Goal: Transaction & Acquisition: Book appointment/travel/reservation

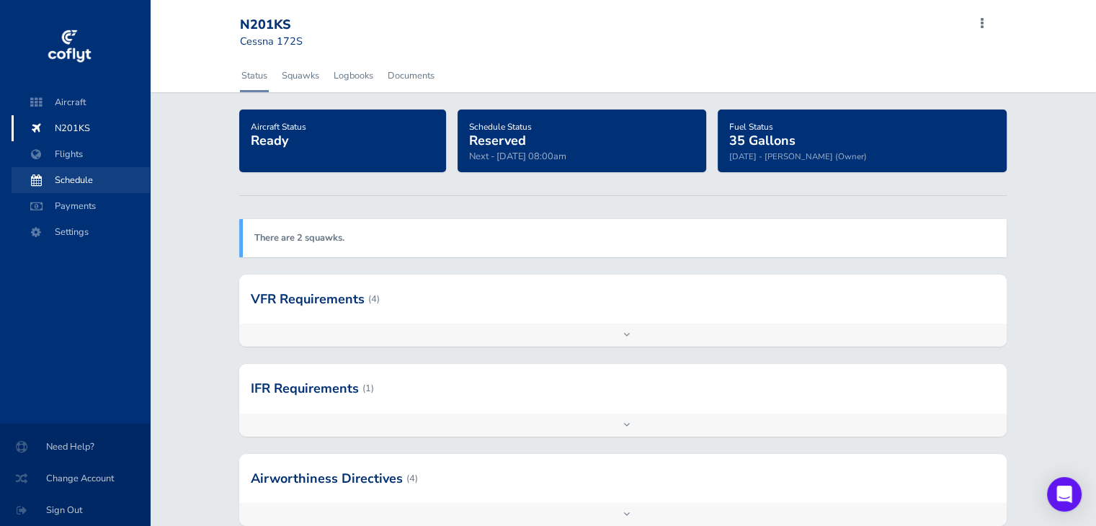
click at [81, 175] on span "Schedule" at bounding box center [80, 180] width 109 height 26
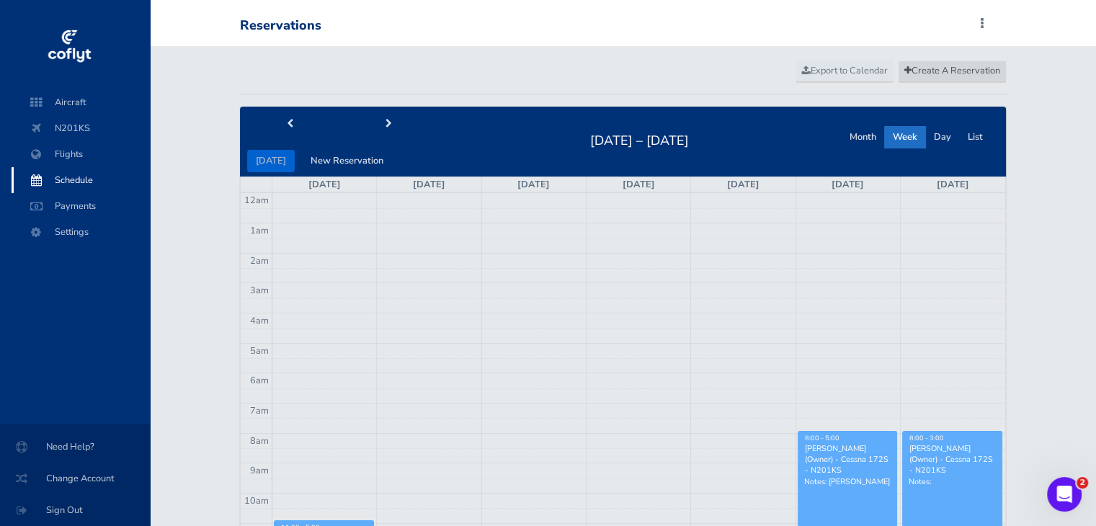
click at [942, 73] on span "Create A Reservation" at bounding box center [952, 70] width 96 height 13
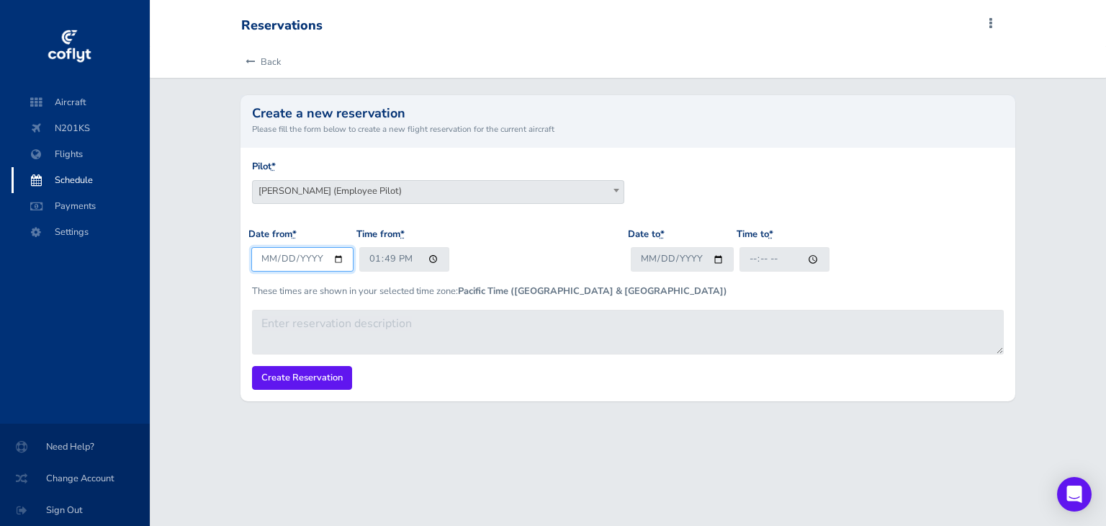
click at [335, 261] on input "[DATE]" at bounding box center [302, 259] width 103 height 24
type input "[DATE]"
click at [432, 251] on input "13:49" at bounding box center [404, 259] width 90 height 24
type input "15:00"
click at [716, 263] on input "Date to *" at bounding box center [682, 259] width 103 height 24
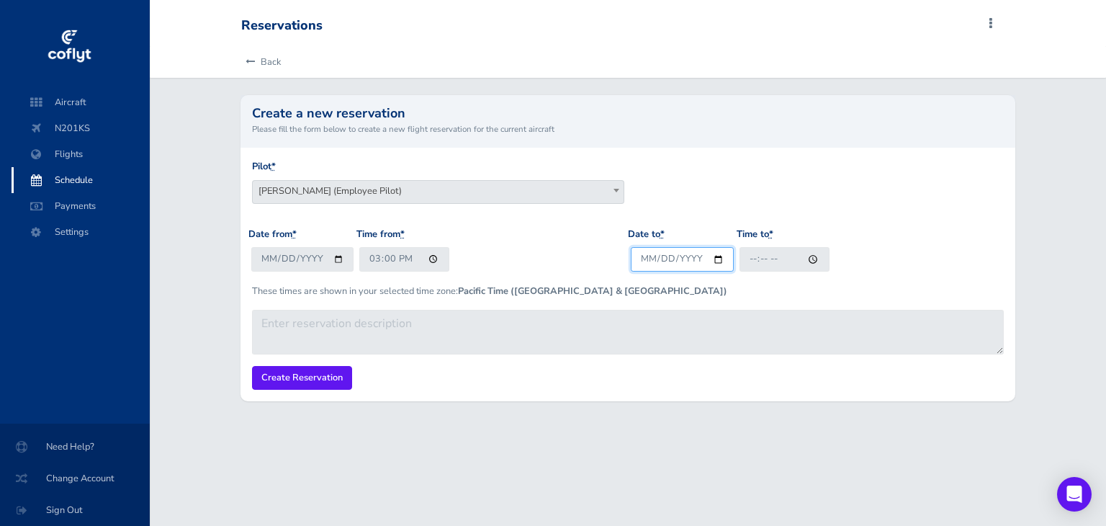
type input "[DATE]"
click at [746, 257] on input "Time to *" at bounding box center [785, 259] width 90 height 24
click at [777, 260] on input "Time to *" at bounding box center [785, 259] width 90 height 24
type input "18:00"
click at [617, 286] on p "These times are shown in your selected time zone: Pacific Time ([GEOGRAPHIC_DAT…" at bounding box center [628, 291] width 753 height 14
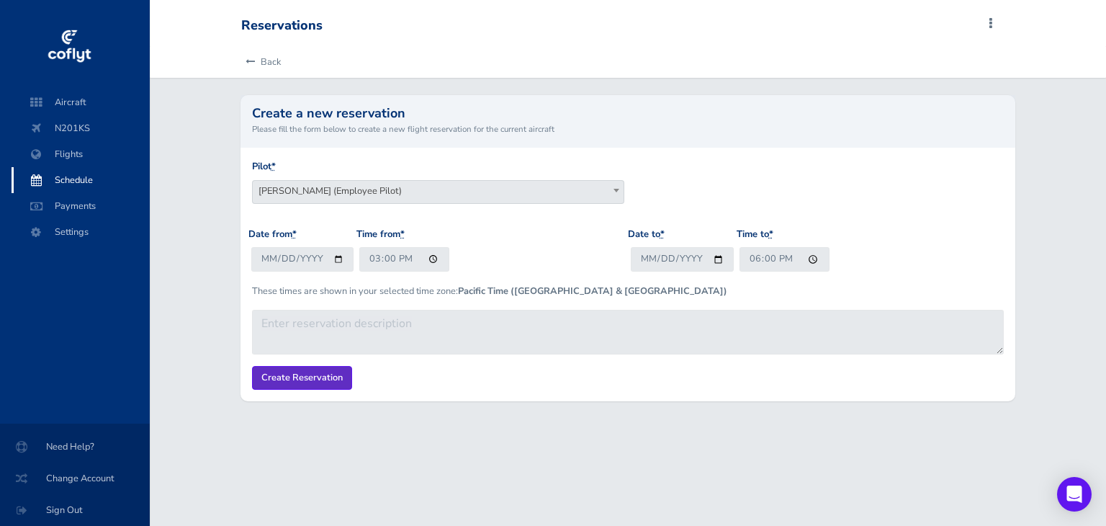
click at [321, 382] on input "Create Reservation" at bounding box center [302, 378] width 100 height 24
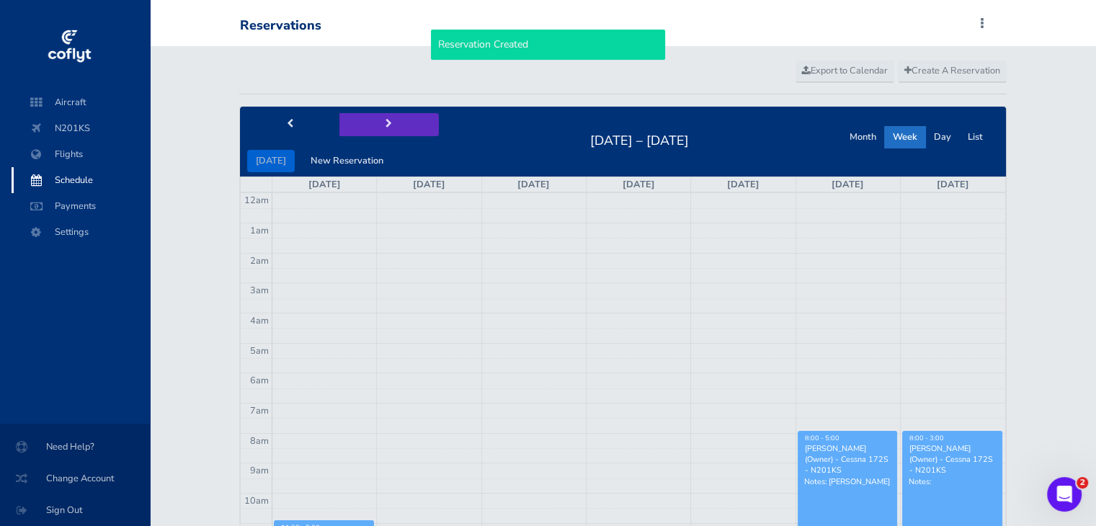
click at [386, 130] on button "next" at bounding box center [388, 124] width 99 height 22
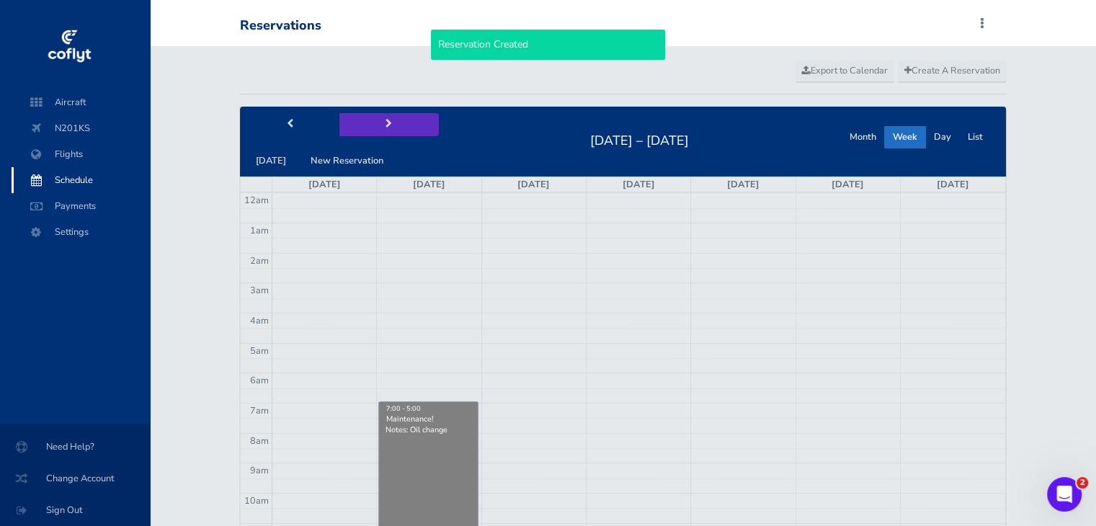
click at [386, 130] on button "next" at bounding box center [388, 124] width 99 height 22
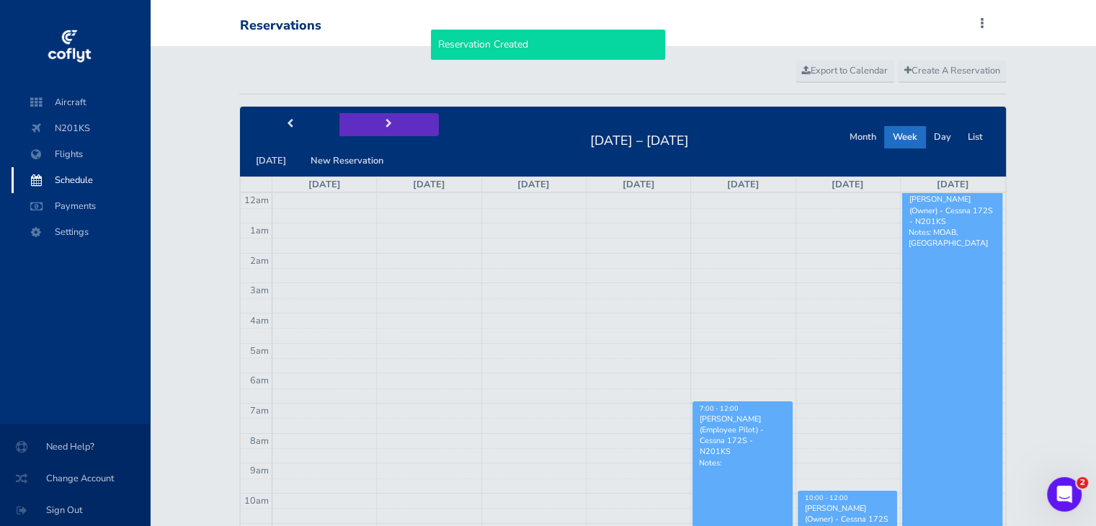
click at [386, 130] on button "next" at bounding box center [388, 124] width 99 height 22
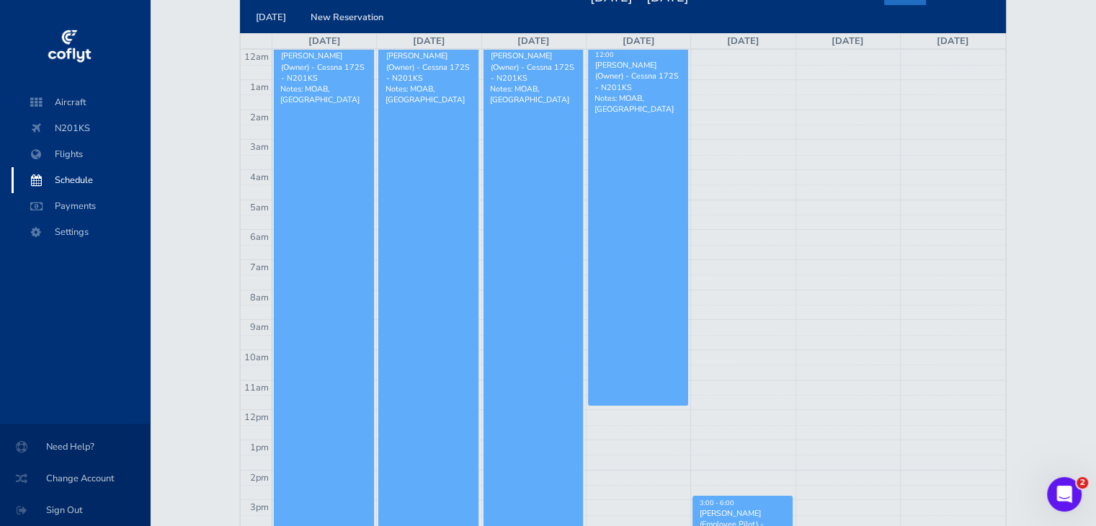
scroll to position [431, 0]
